Goal: Task Accomplishment & Management: Complete application form

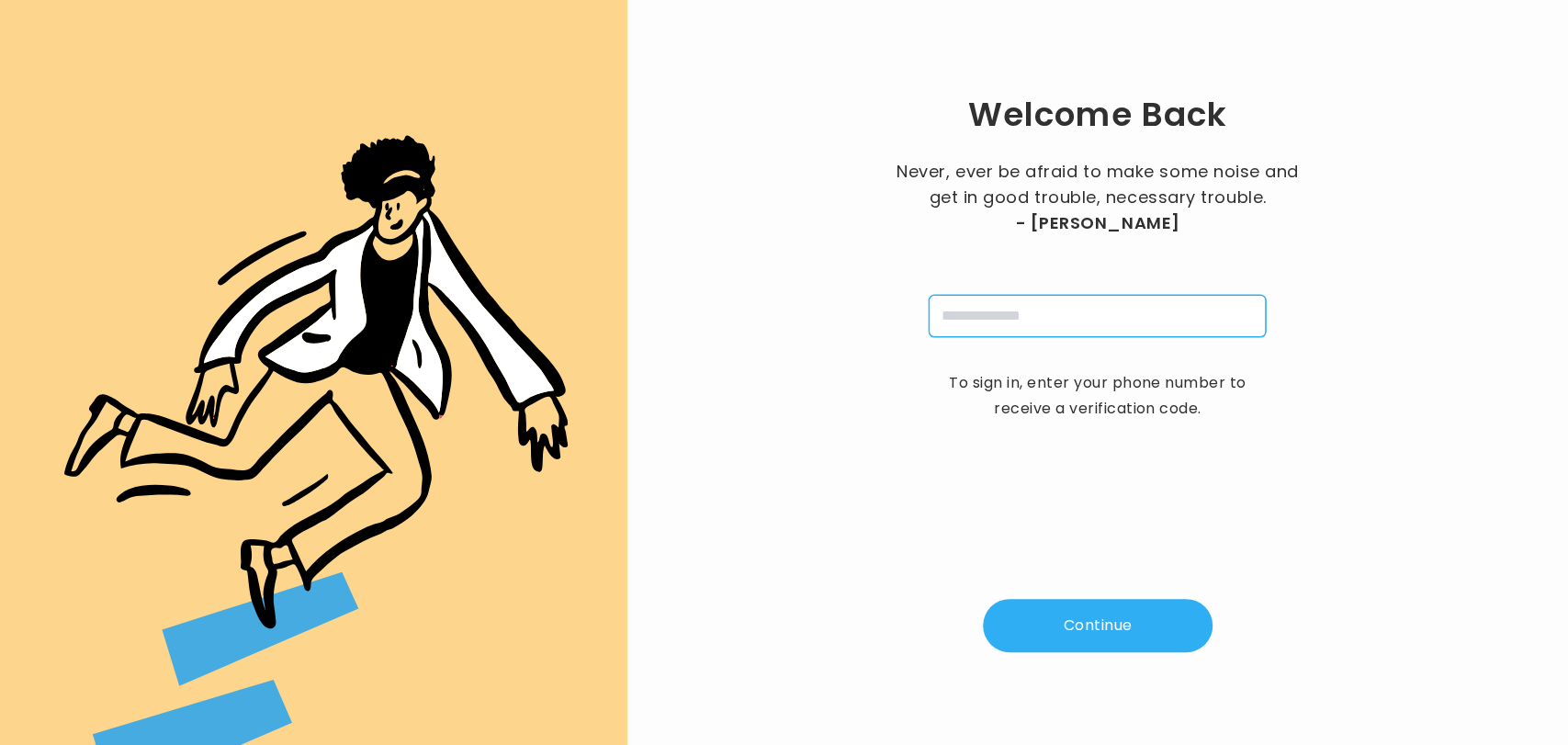
click at [988, 330] on input "tel" at bounding box center [1097, 316] width 337 height 42
type input "**********"
click at [1068, 639] on button "Continue" at bounding box center [1098, 626] width 230 height 53
type input "*"
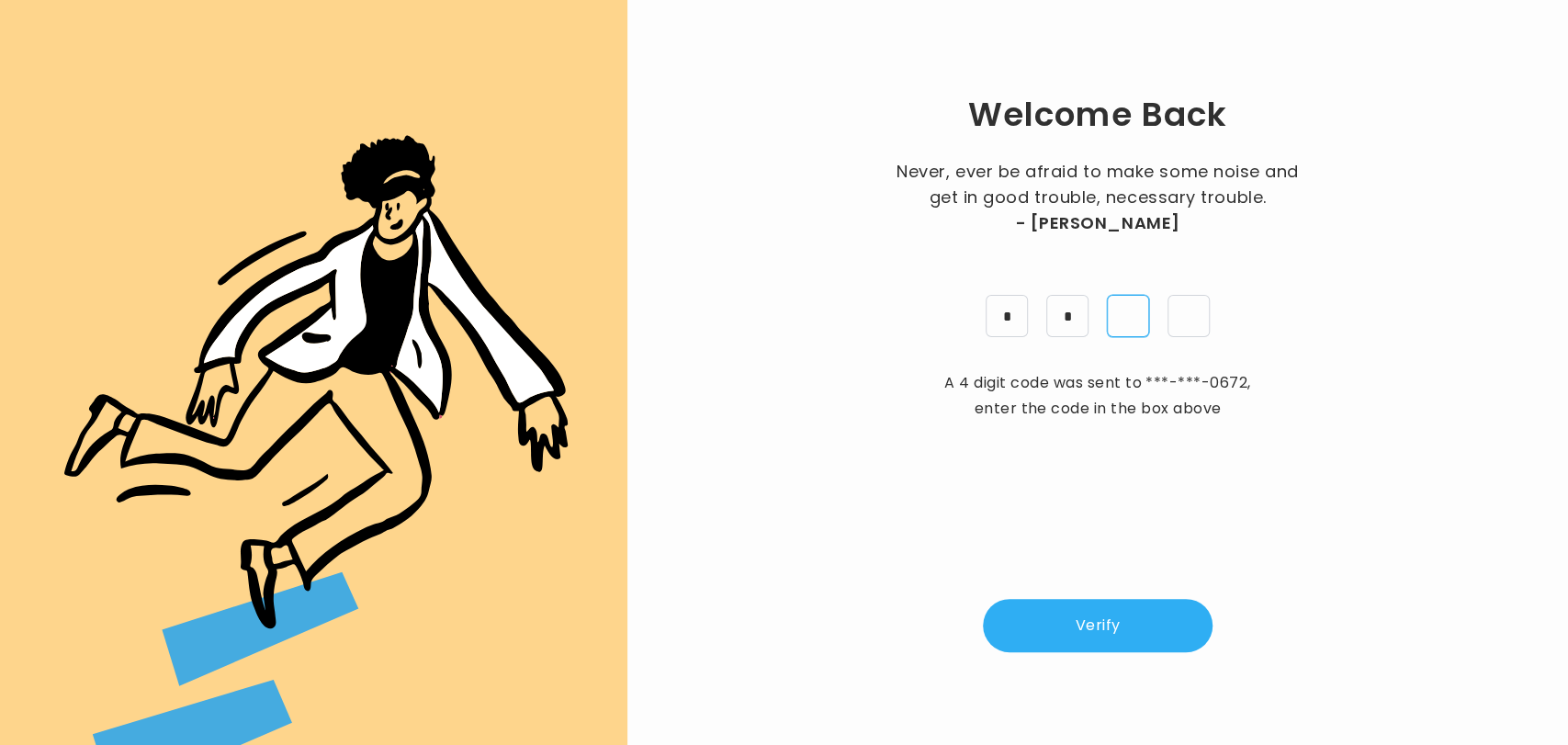
type input "*"
click at [1071, 629] on button "Verify" at bounding box center [1098, 626] width 230 height 53
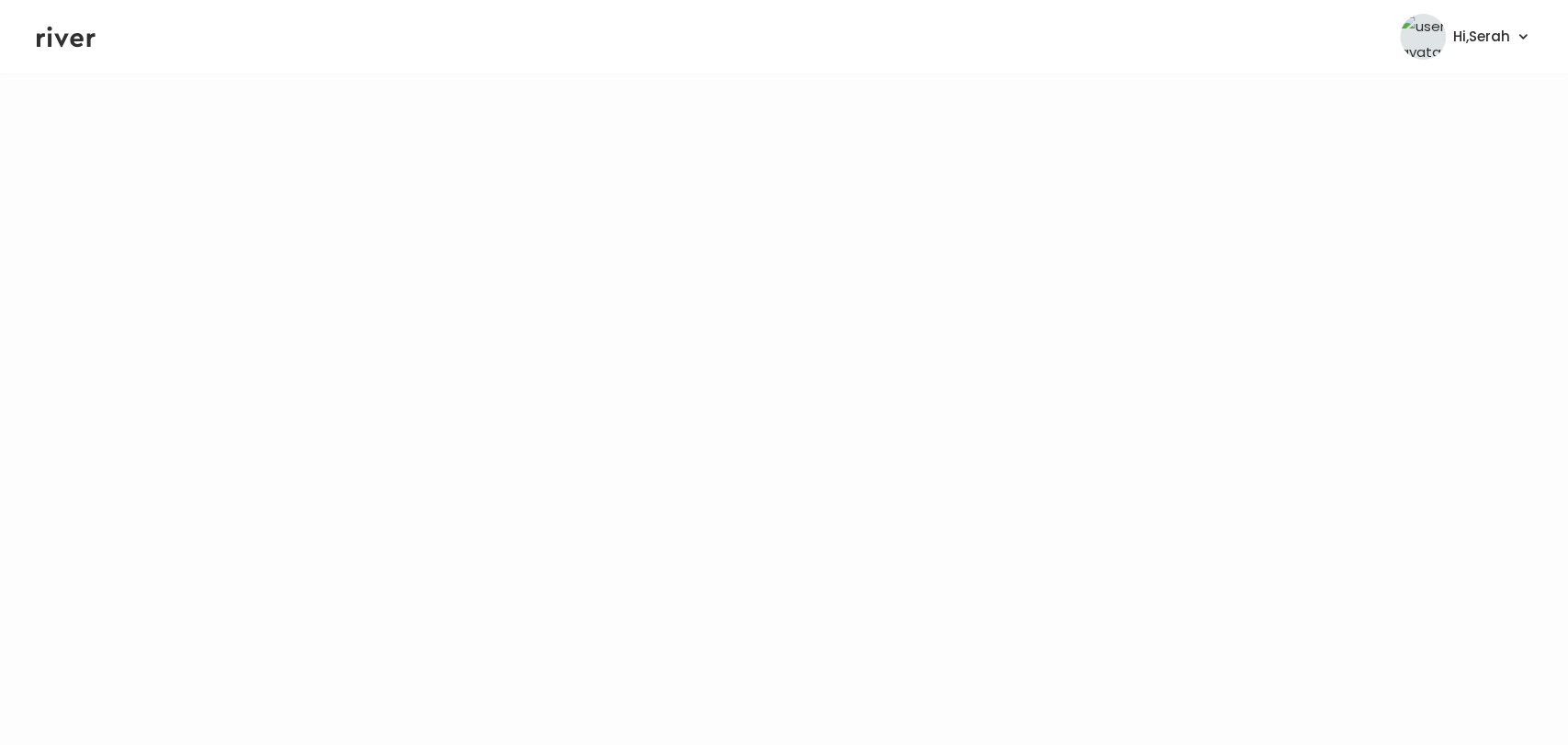
click at [60, 35] on icon at bounding box center [65, 37] width 59 height 28
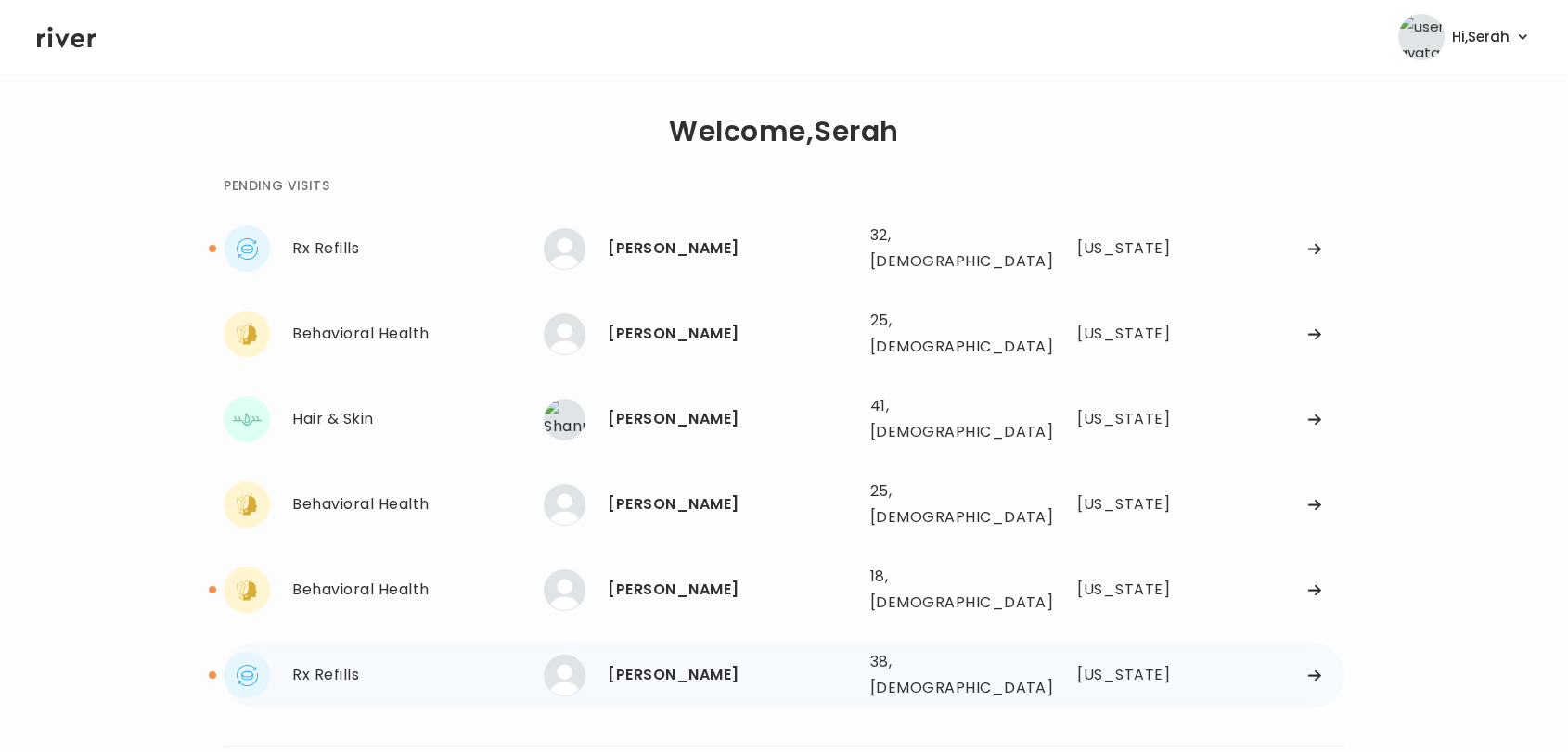
click at [690, 655] on div "[PERSON_NAME] 38, [DEMOGRAPHIC_DATA] See more" at bounding box center [700, 676] width 311 height 41
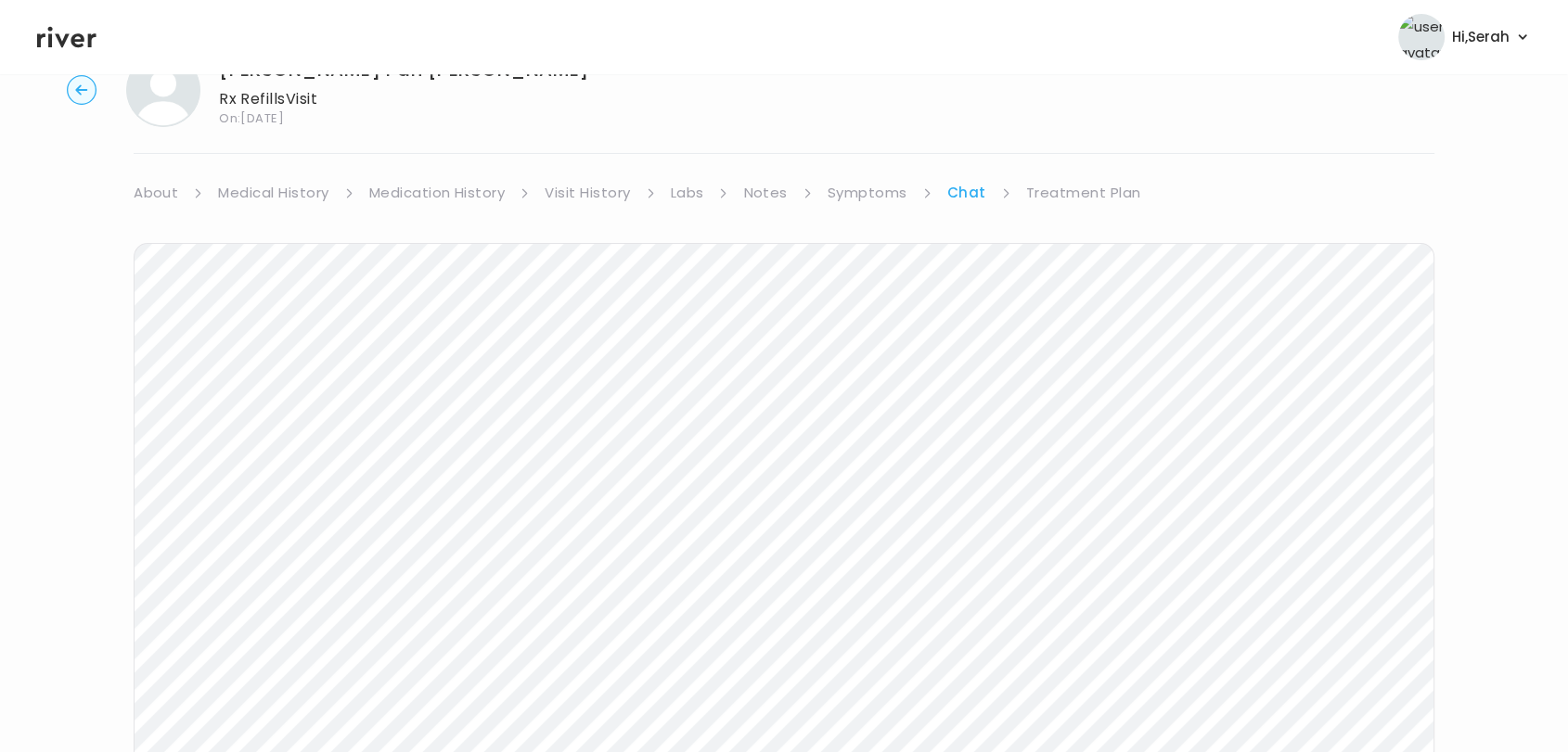
scroll to position [278, 0]
click at [48, 43] on icon at bounding box center [66, 38] width 59 height 22
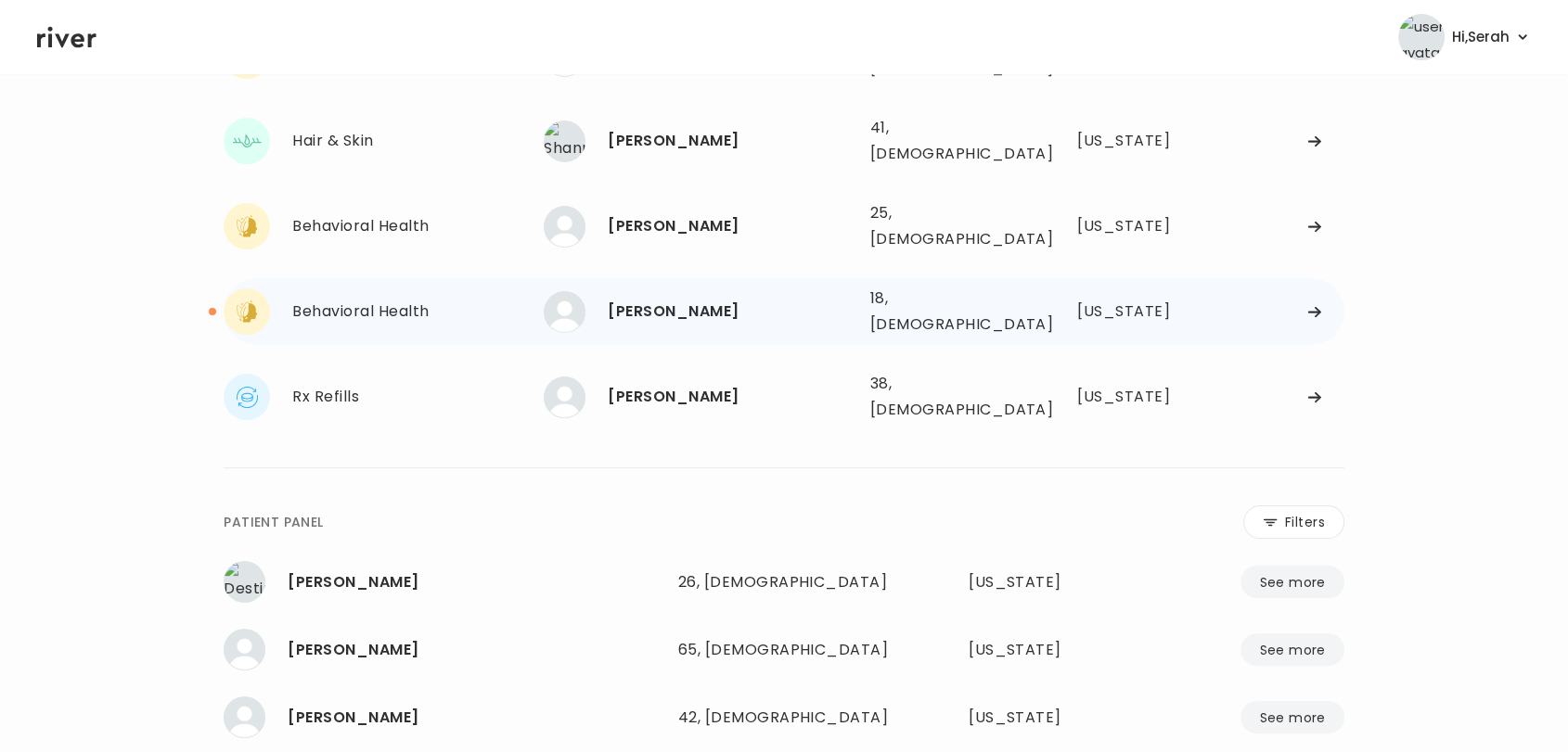
click at [654, 299] on div "[PERSON_NAME]" at bounding box center [731, 312] width 247 height 26
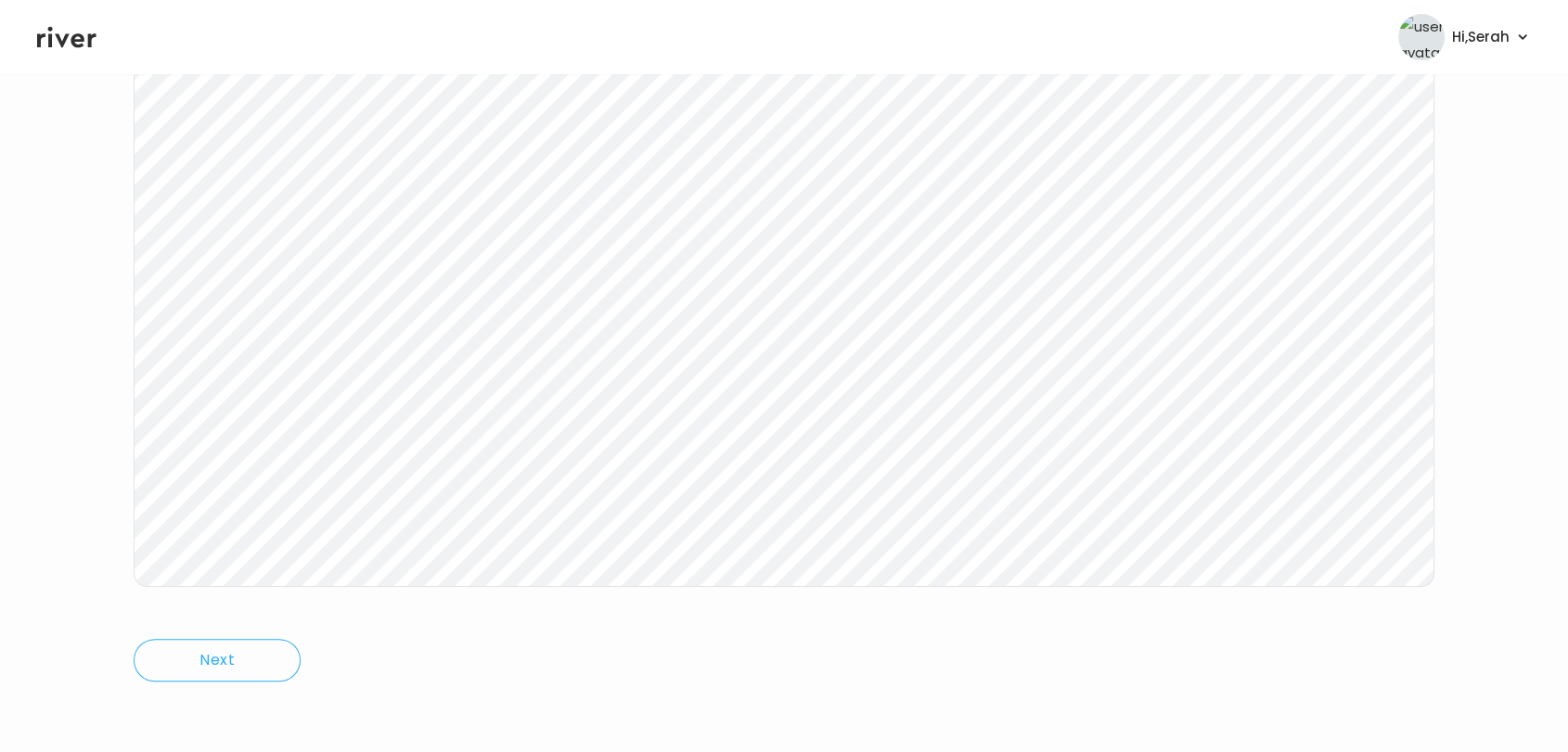
click at [68, 40] on icon at bounding box center [66, 38] width 59 height 28
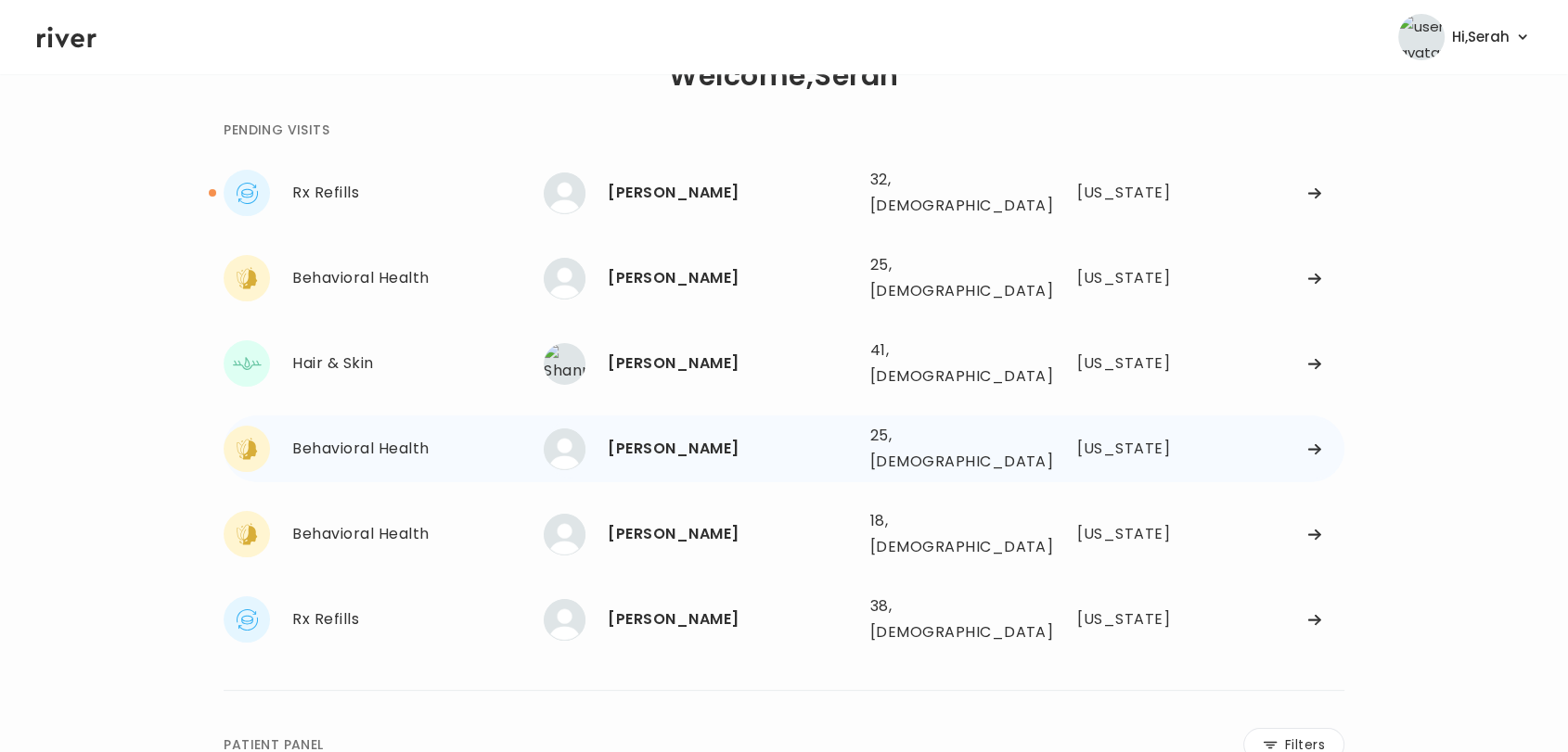
scroll to position [34, 0]
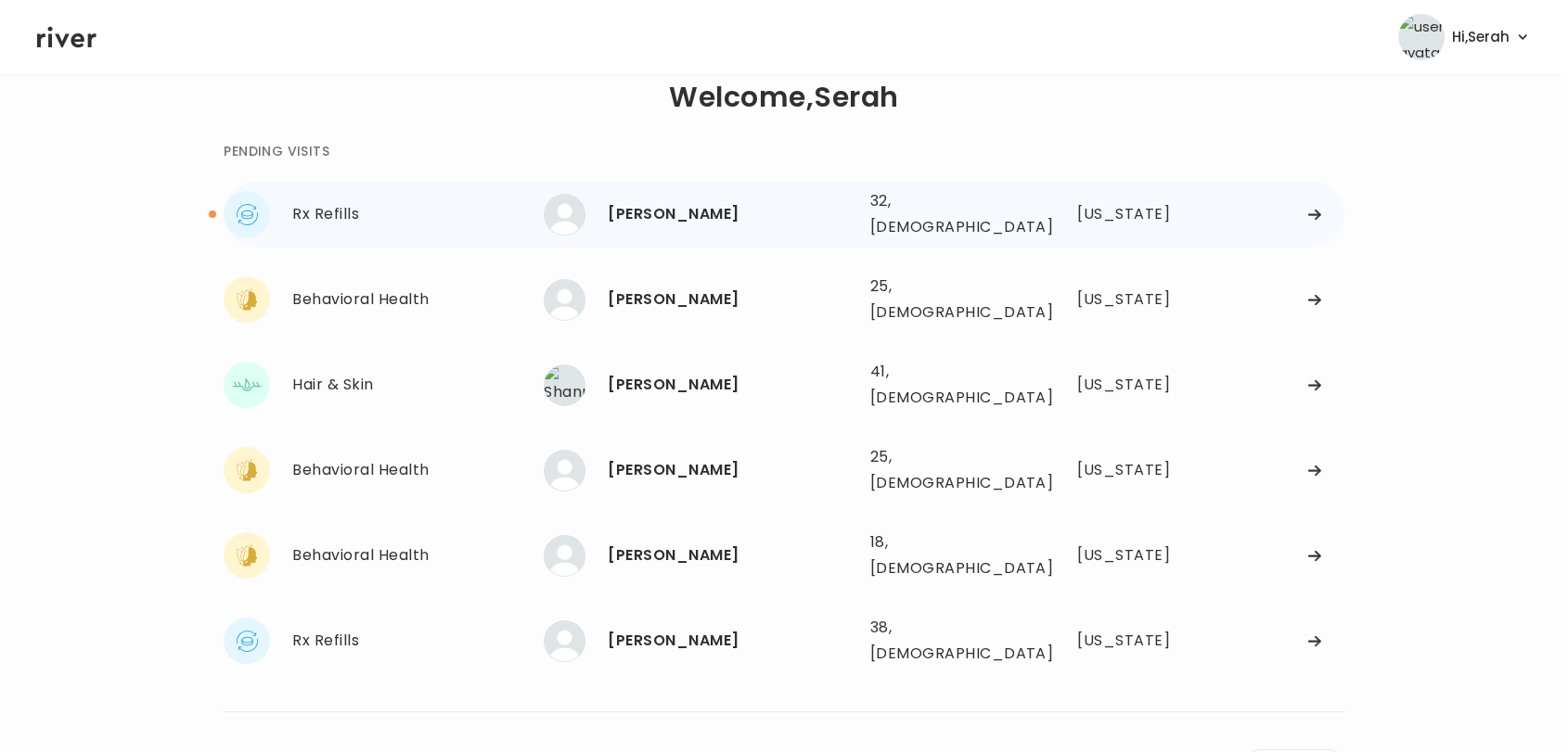
click at [674, 206] on div "[PERSON_NAME]" at bounding box center [731, 215] width 247 height 26
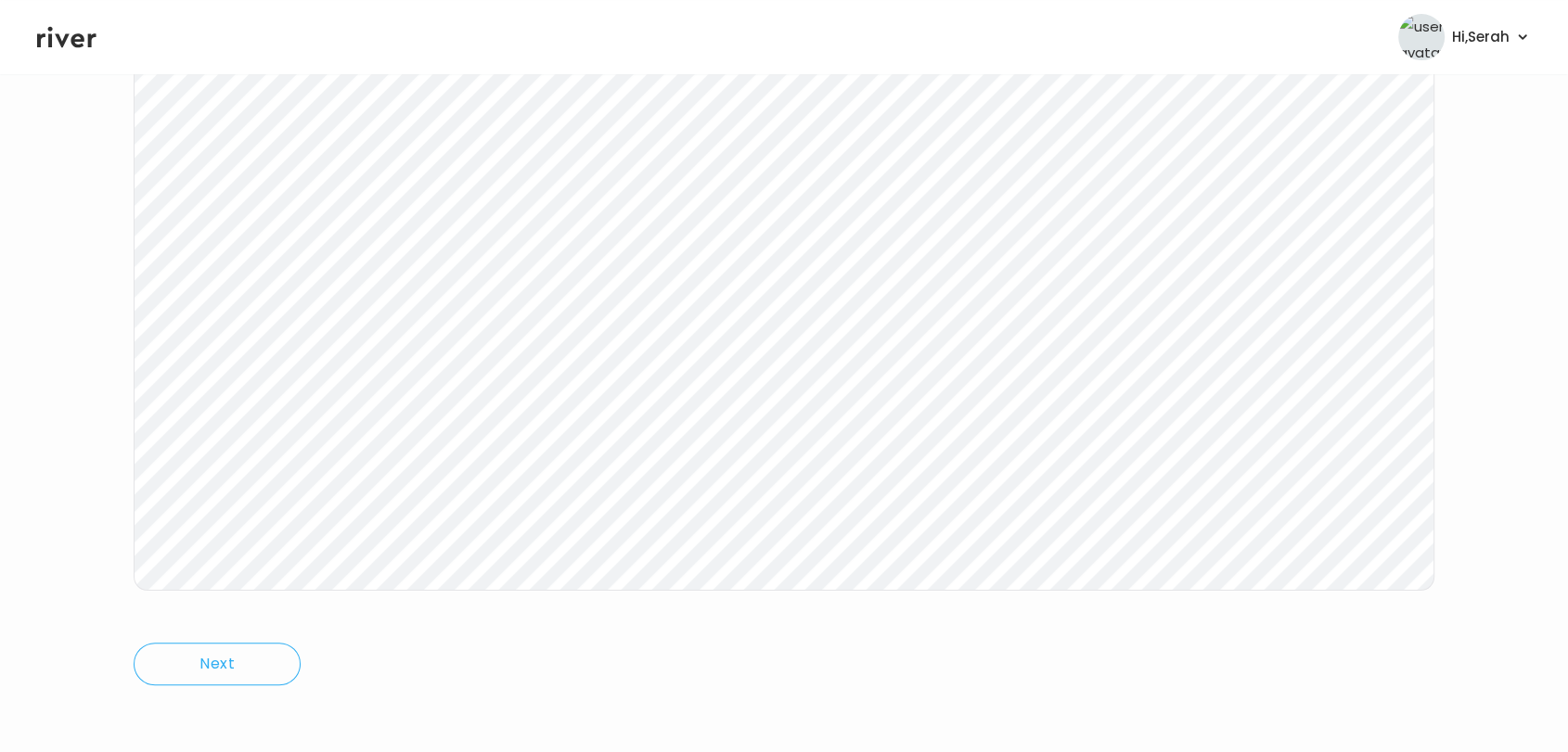
scroll to position [278, 0]
click at [74, 33] on icon at bounding box center [66, 38] width 59 height 28
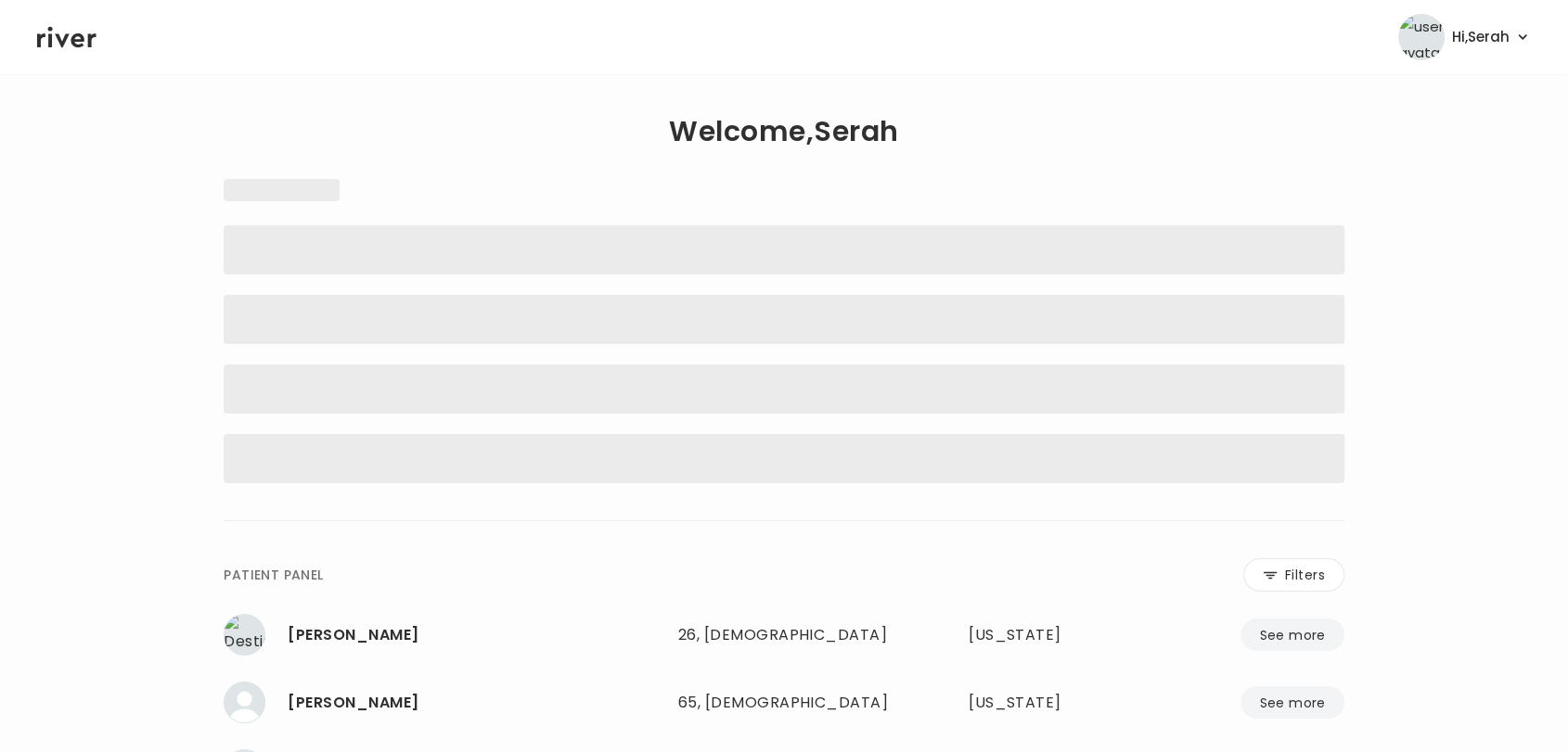
click at [432, 407] on span "‌" at bounding box center [784, 389] width 1121 height 49
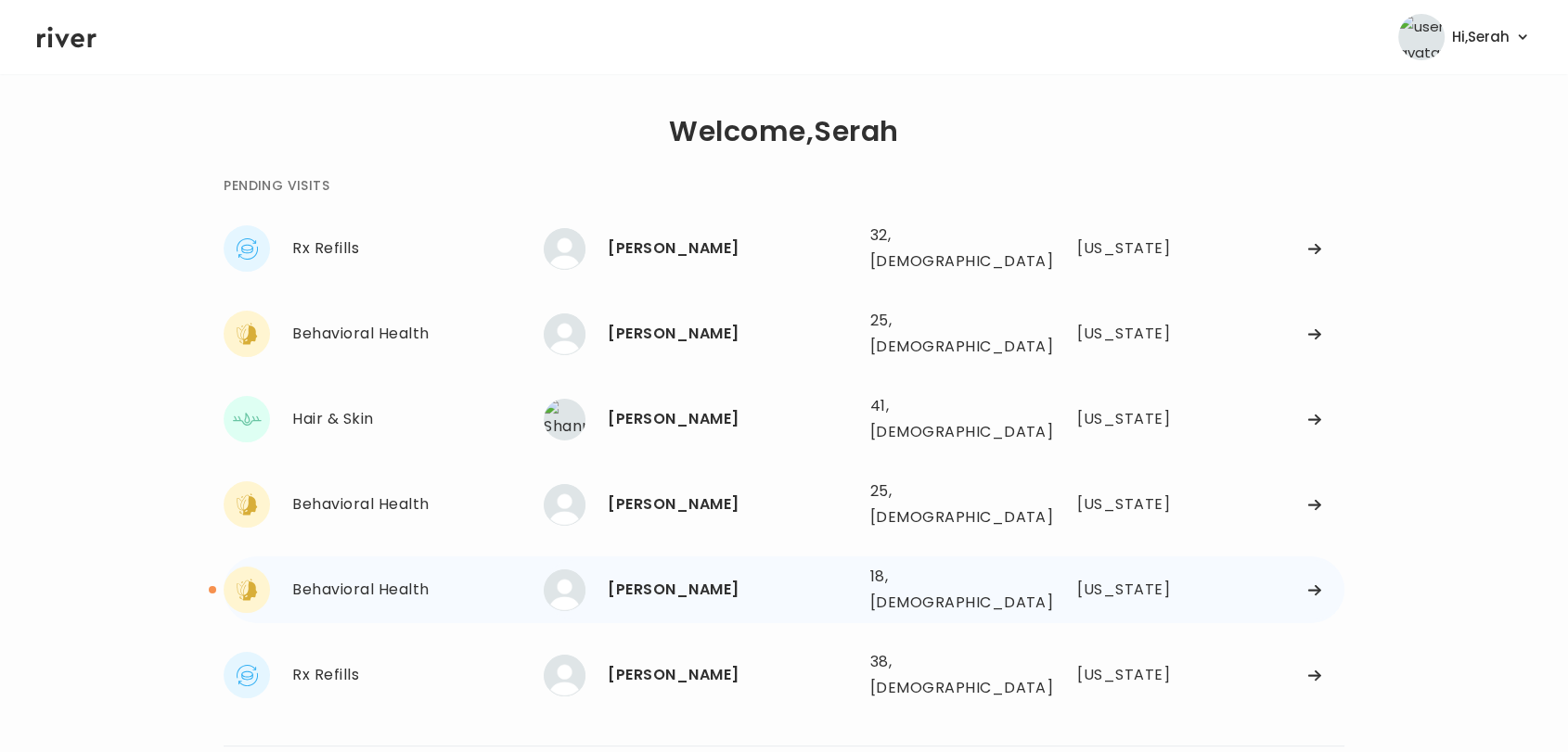
click at [683, 577] on div "Ava Hernandez" at bounding box center [731, 590] width 247 height 26
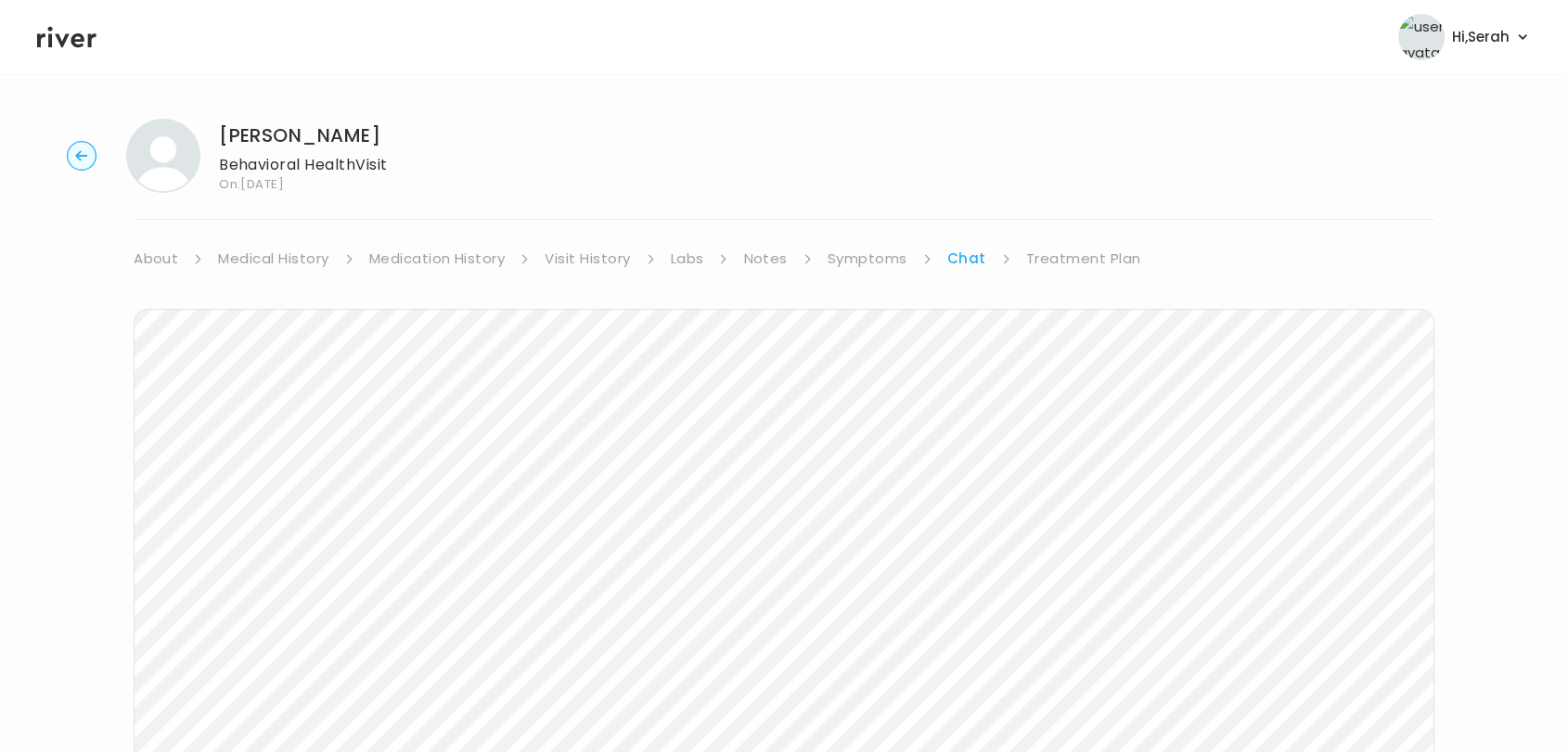
click at [1063, 258] on link "Treatment Plan" at bounding box center [1083, 259] width 115 height 26
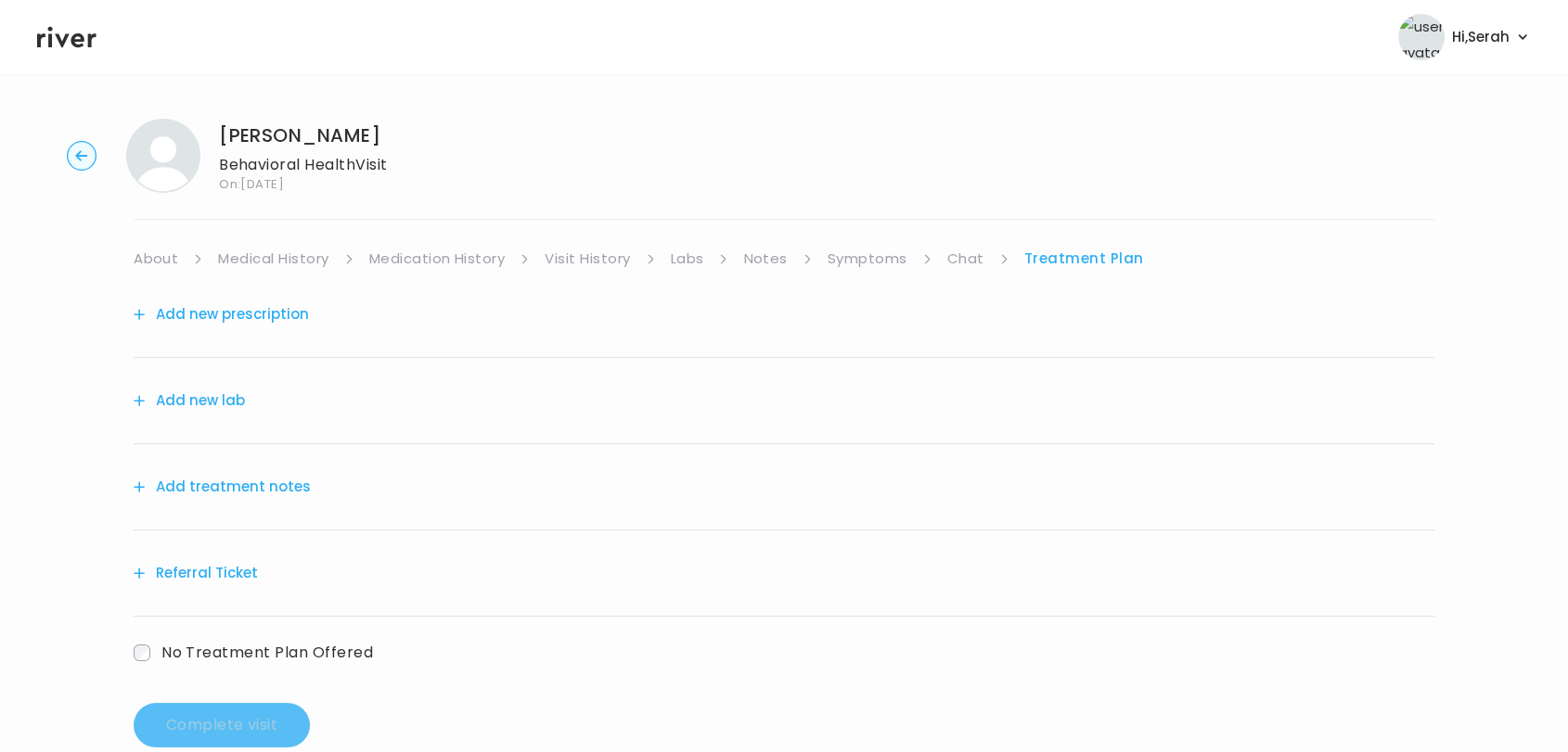
click at [227, 472] on div "Add treatment notes" at bounding box center [784, 487] width 1301 height 87
click at [230, 486] on button "Add treatment notes" at bounding box center [223, 487] width 177 height 26
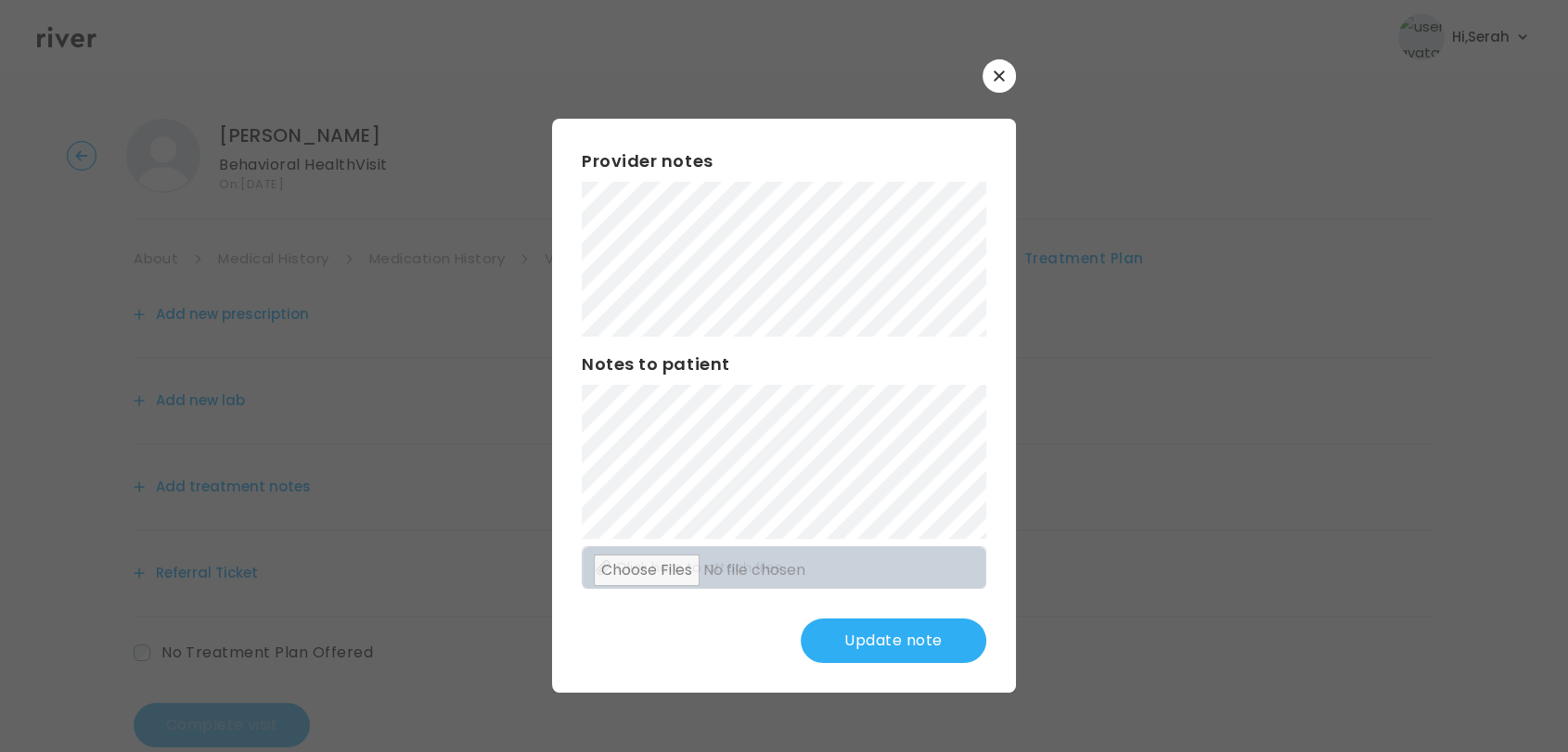
click at [916, 641] on button "Update note" at bounding box center [893, 640] width 186 height 44
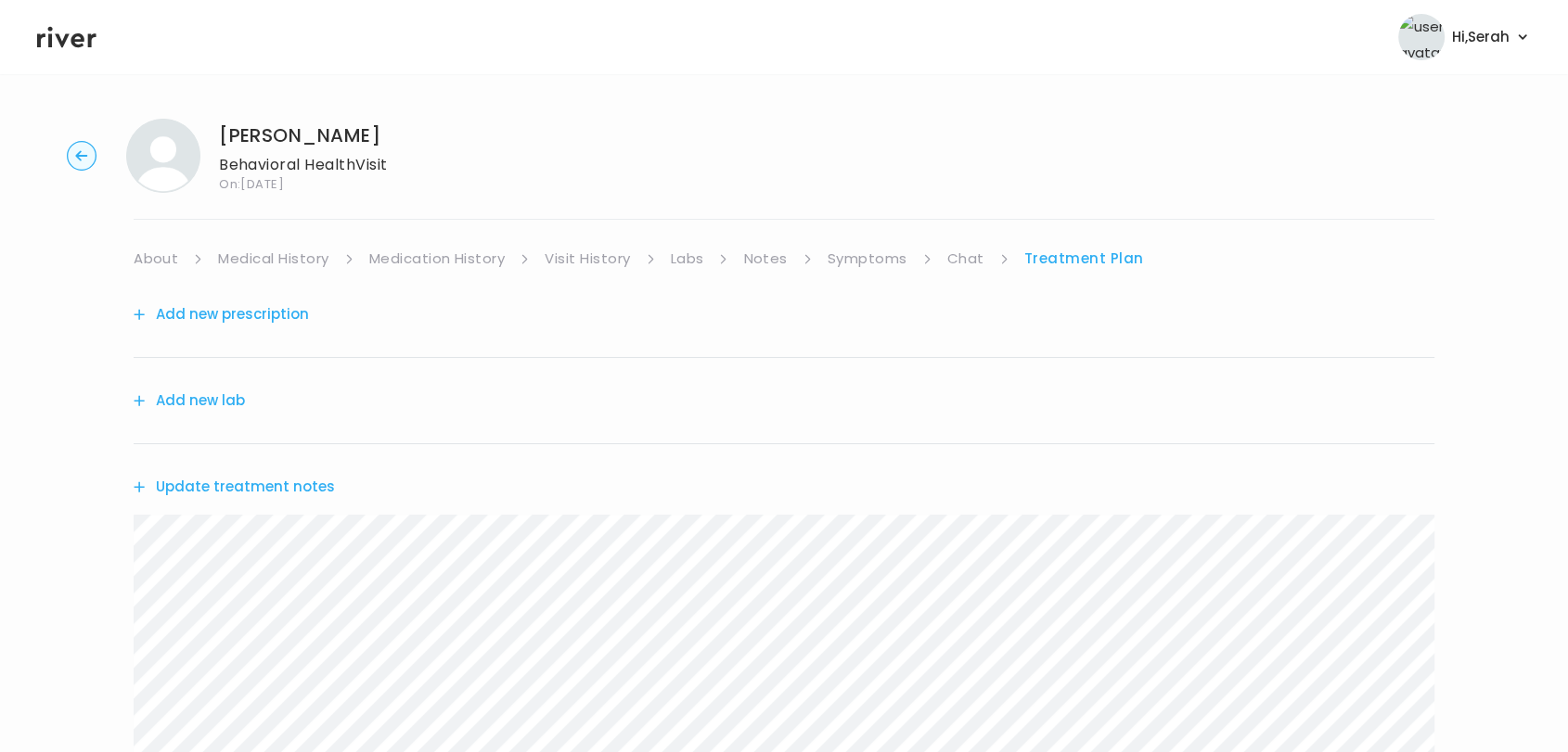
scroll to position [289, 0]
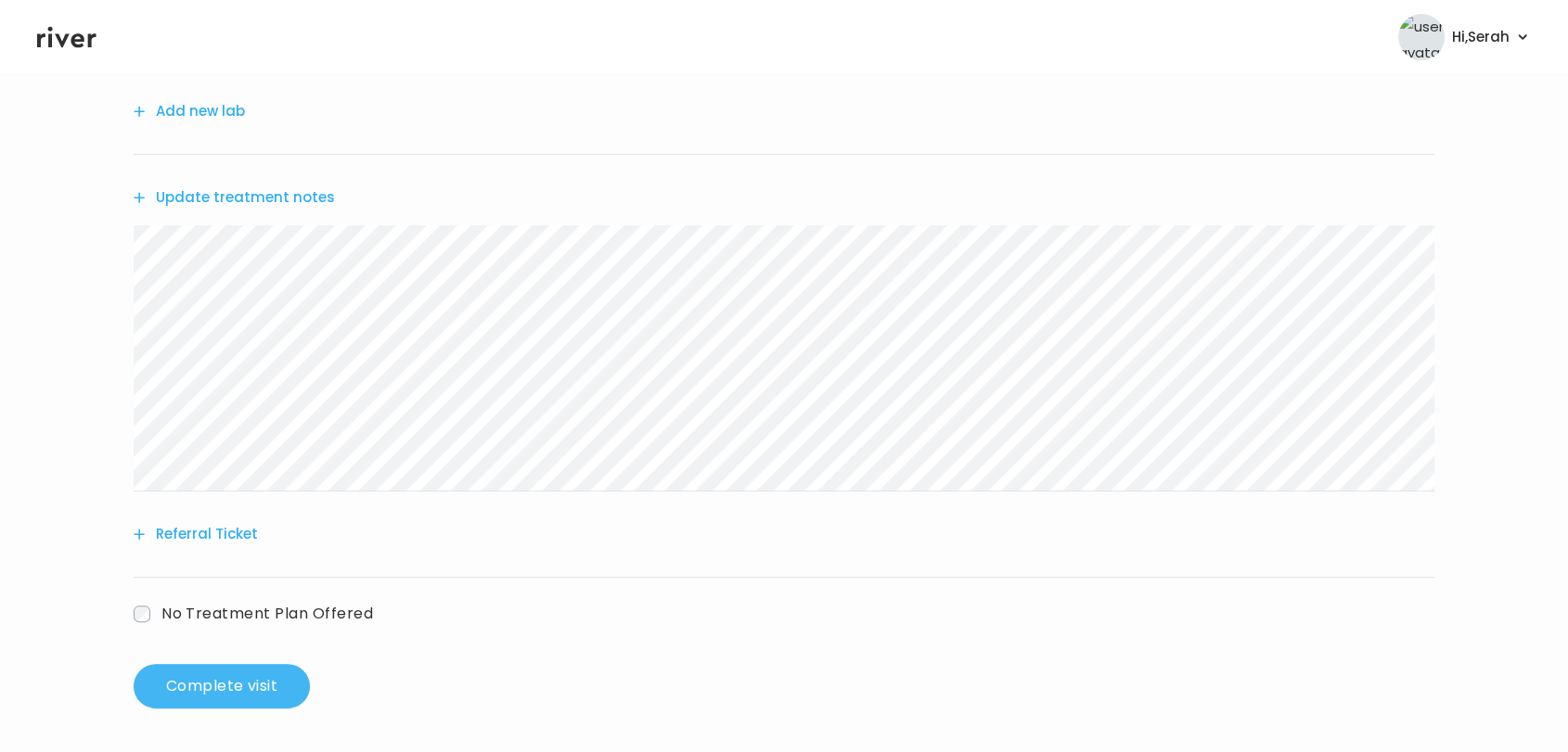
click at [236, 670] on button "Complete visit" at bounding box center [222, 686] width 176 height 44
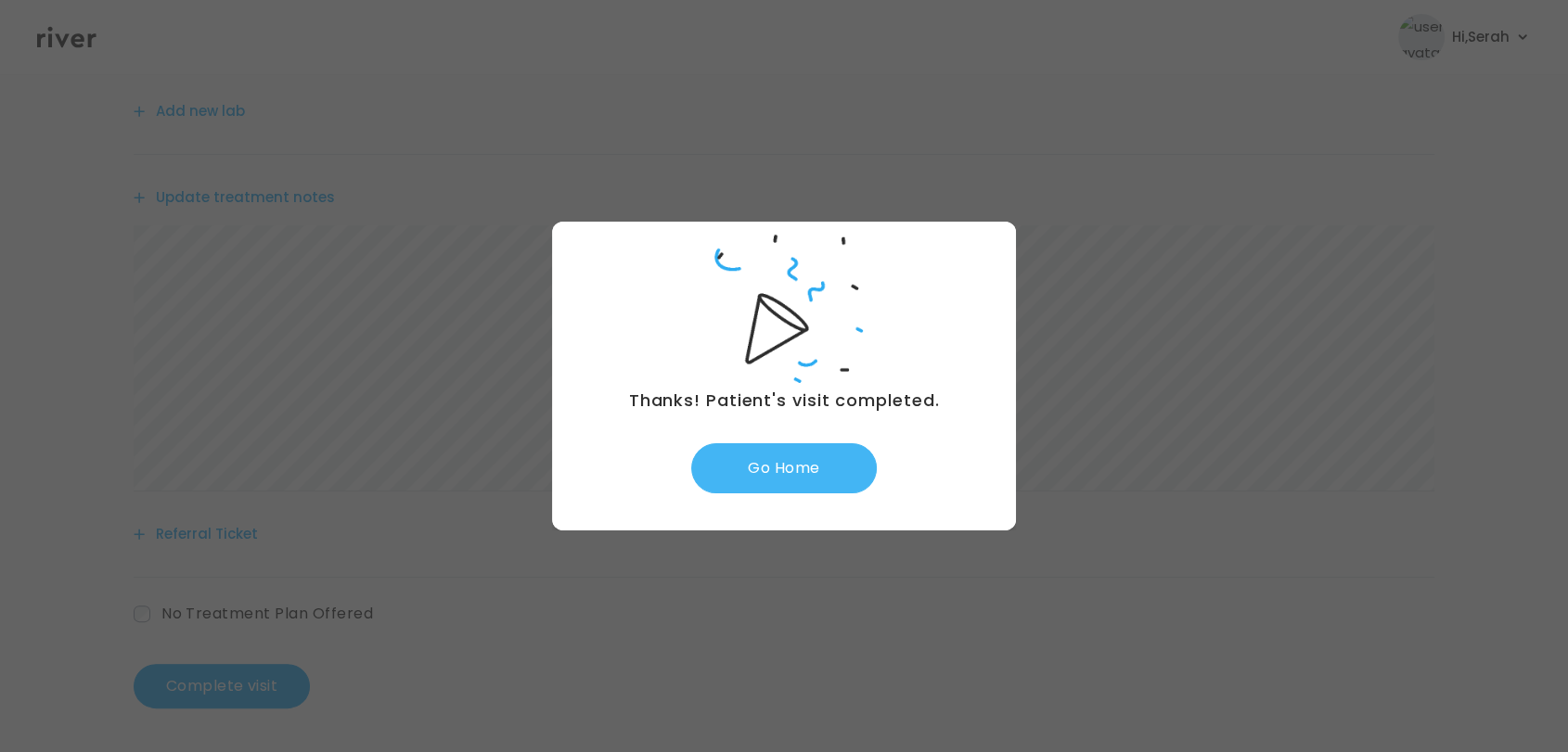
click at [795, 469] on button "Go Home" at bounding box center [784, 467] width 186 height 50
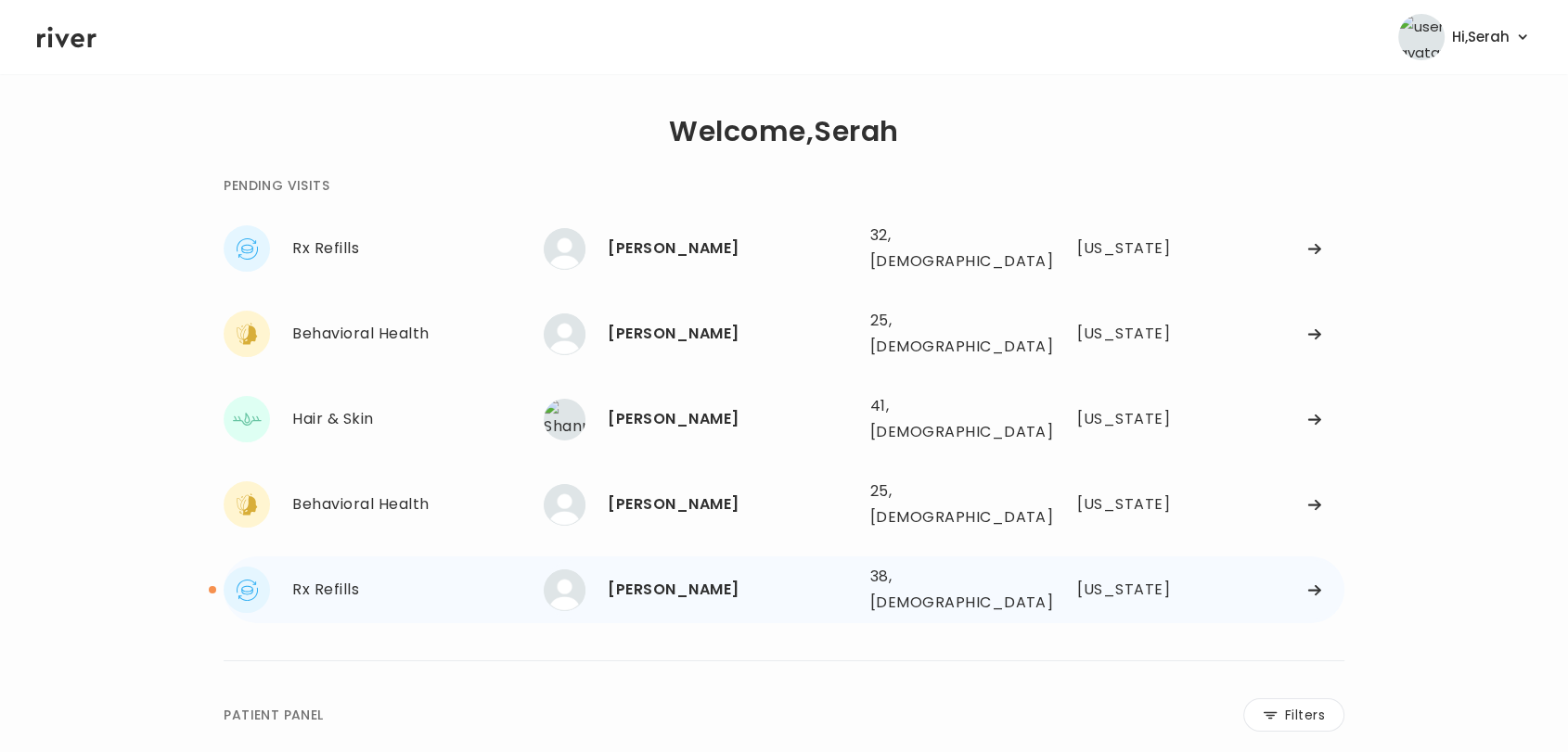
click at [688, 577] on div "[PERSON_NAME]" at bounding box center [731, 590] width 247 height 26
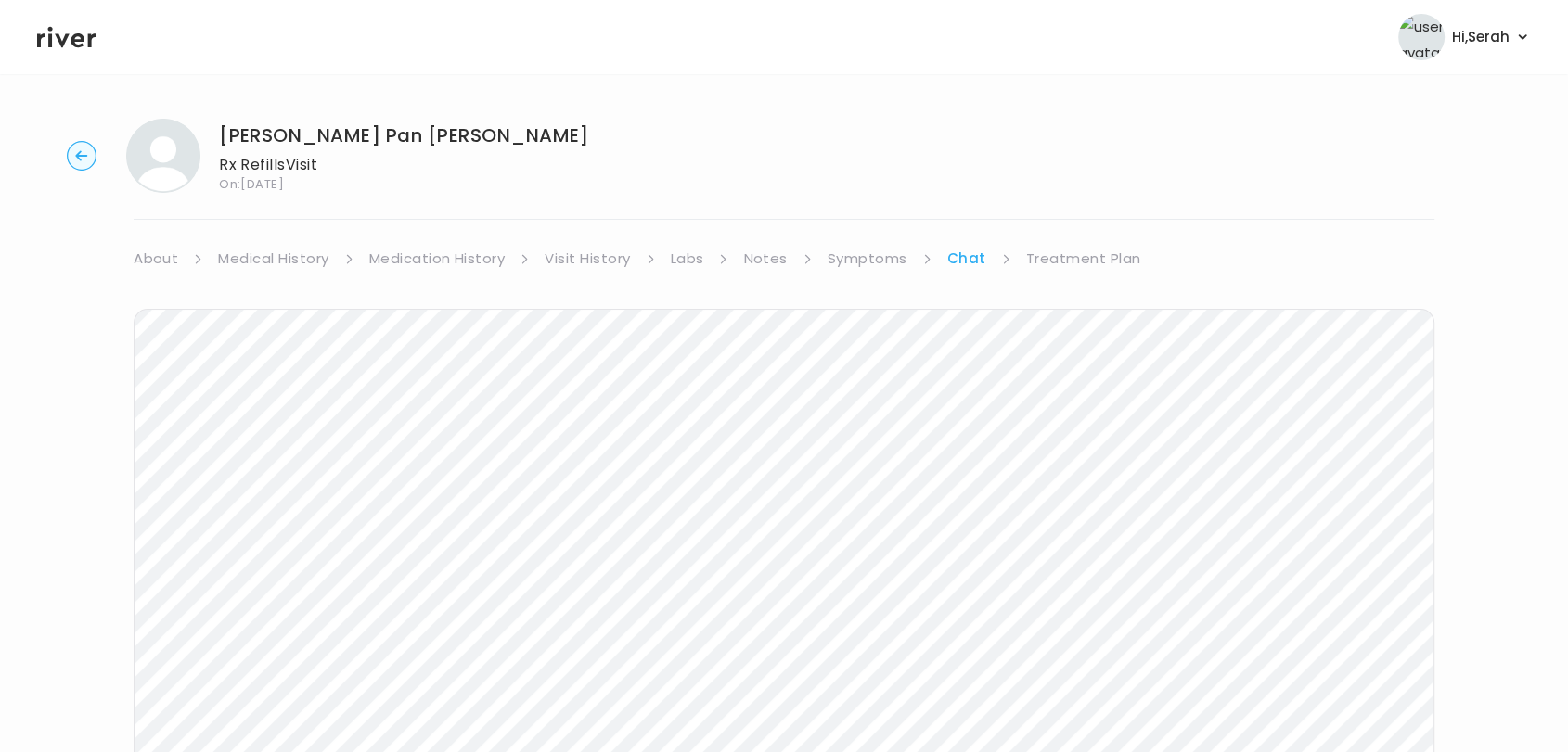
scroll to position [278, 0]
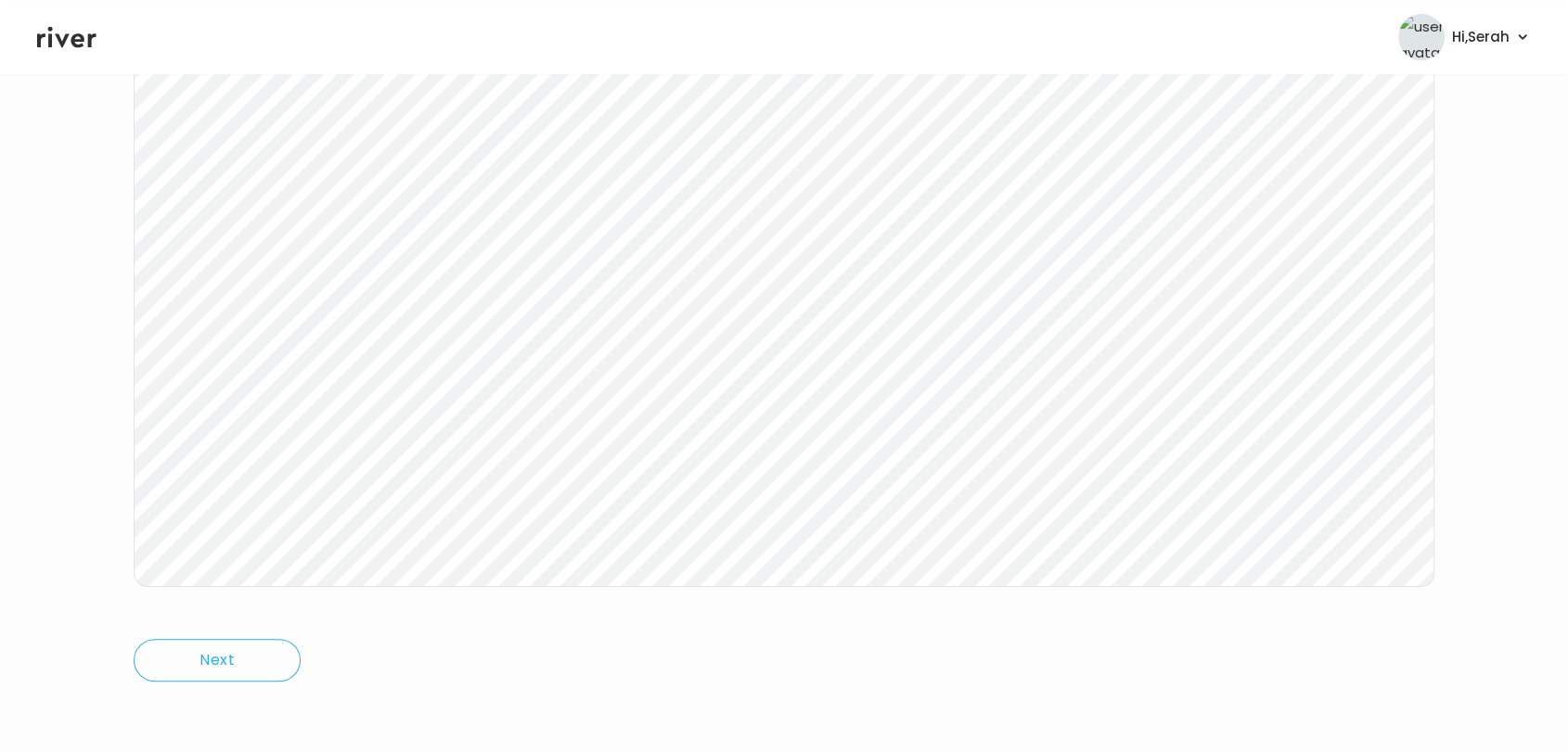
click at [82, 46] on icon at bounding box center [66, 38] width 59 height 28
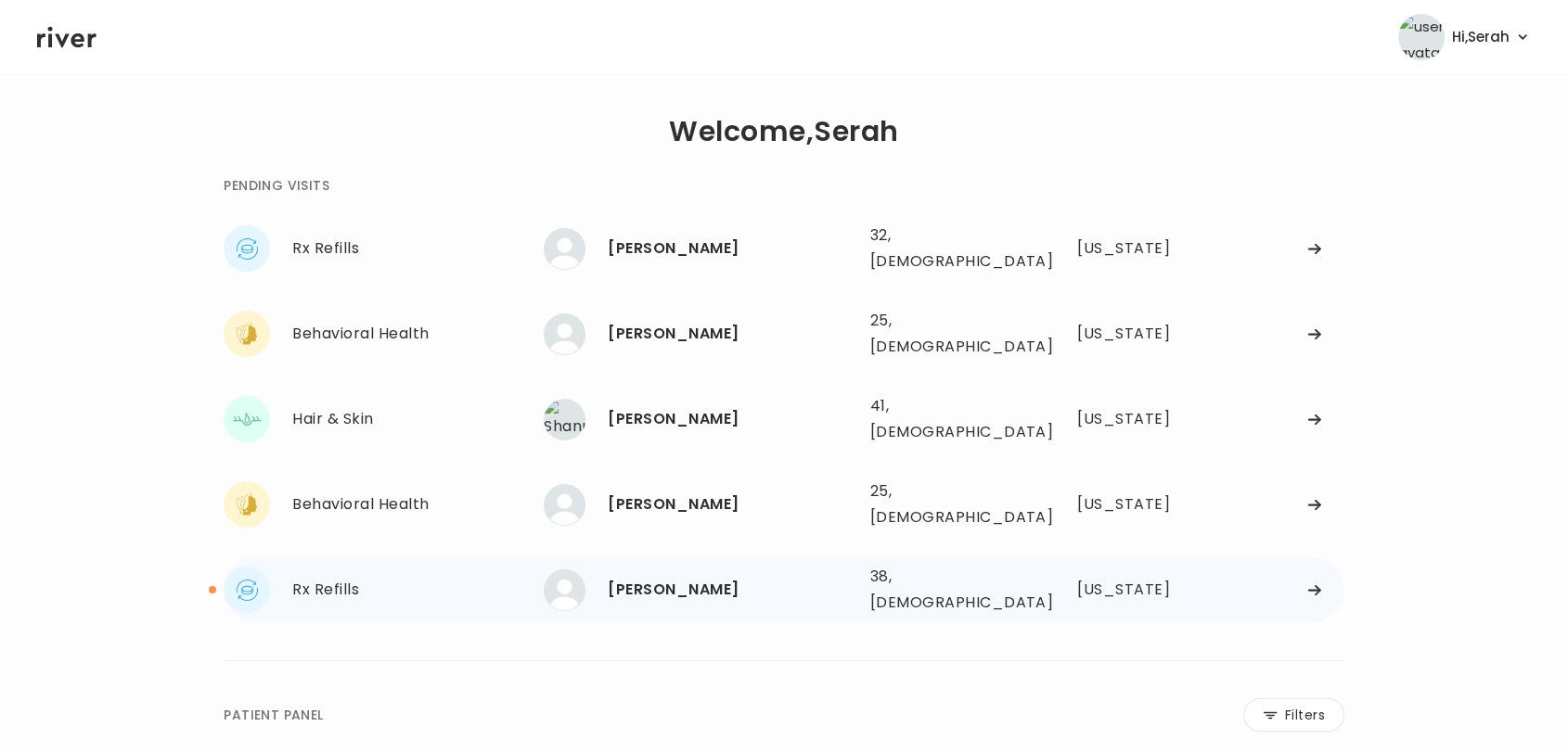
click at [703, 577] on div "[PERSON_NAME]" at bounding box center [731, 590] width 247 height 26
click at [709, 577] on div "[PERSON_NAME]" at bounding box center [731, 590] width 247 height 26
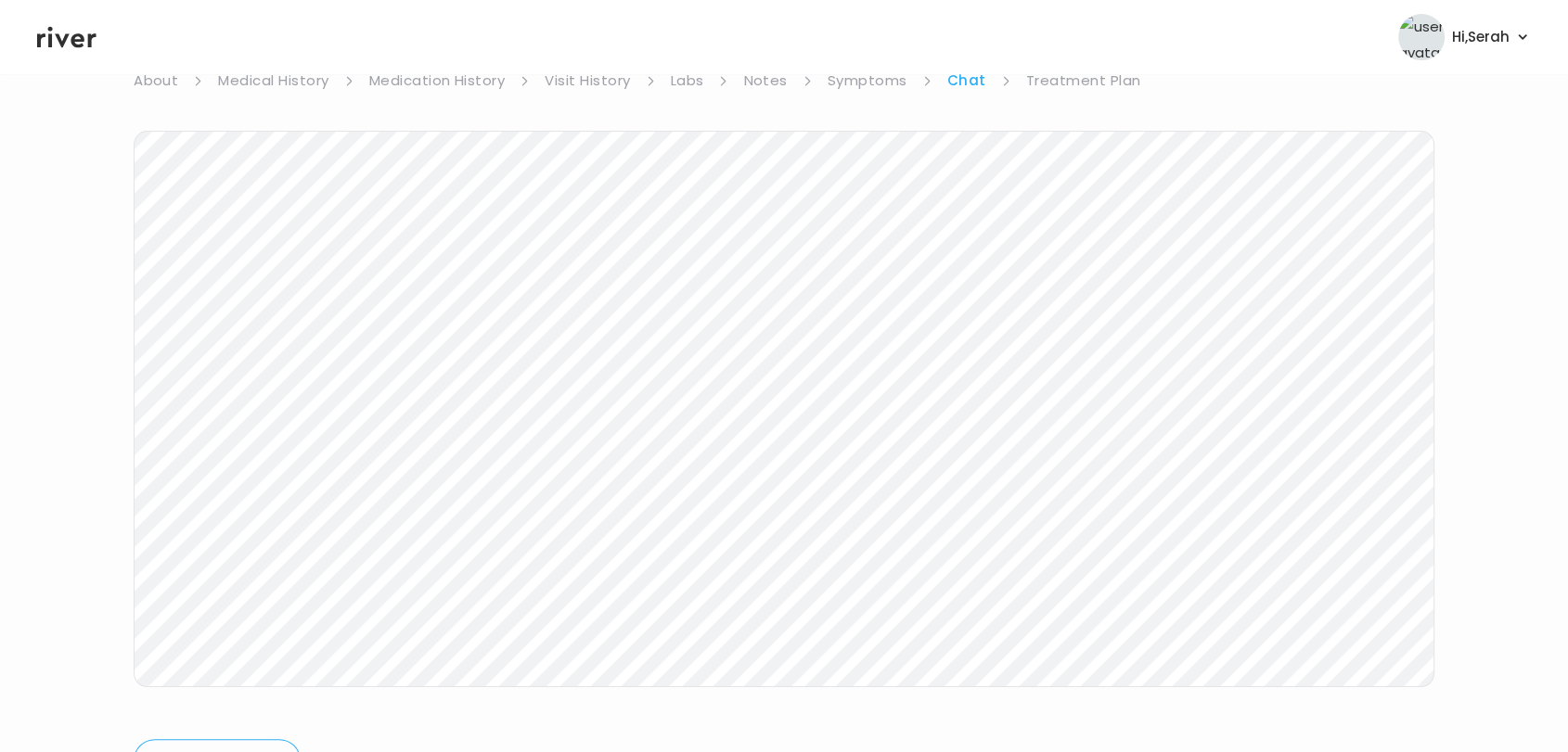
scroll to position [278, 0]
click at [67, 28] on icon at bounding box center [66, 38] width 59 height 28
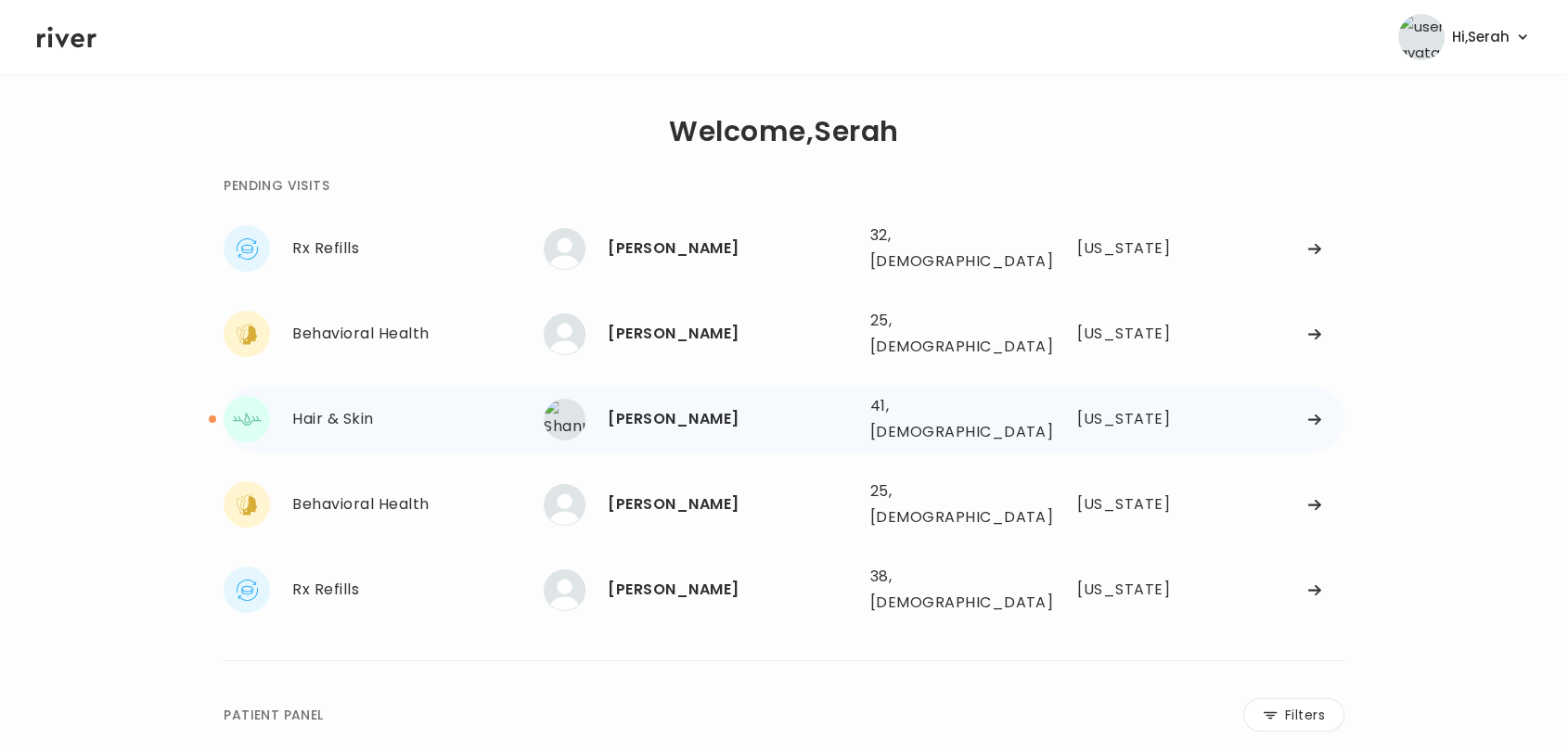
click at [681, 406] on div "[PERSON_NAME]" at bounding box center [731, 419] width 247 height 26
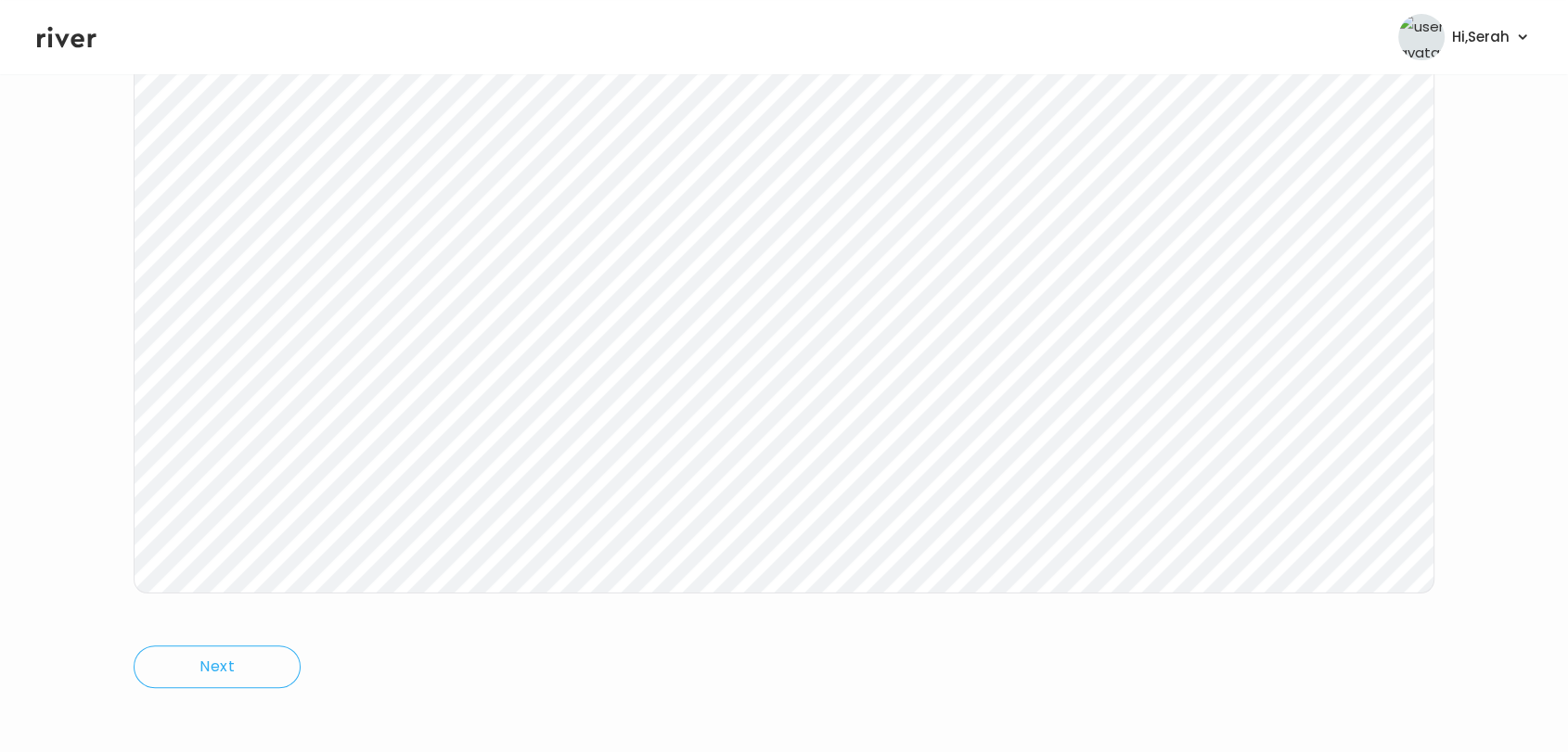
scroll to position [278, 0]
